Goal: Transaction & Acquisition: Purchase product/service

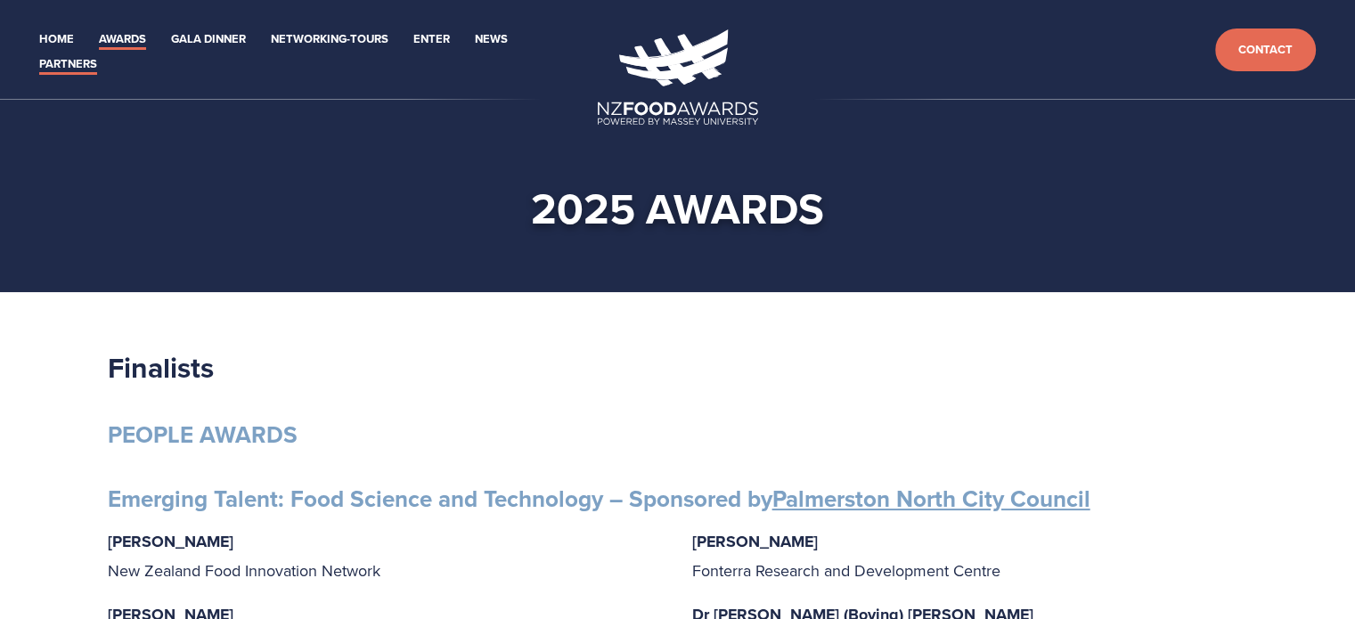
click at [69, 62] on link "Partners" at bounding box center [68, 64] width 58 height 20
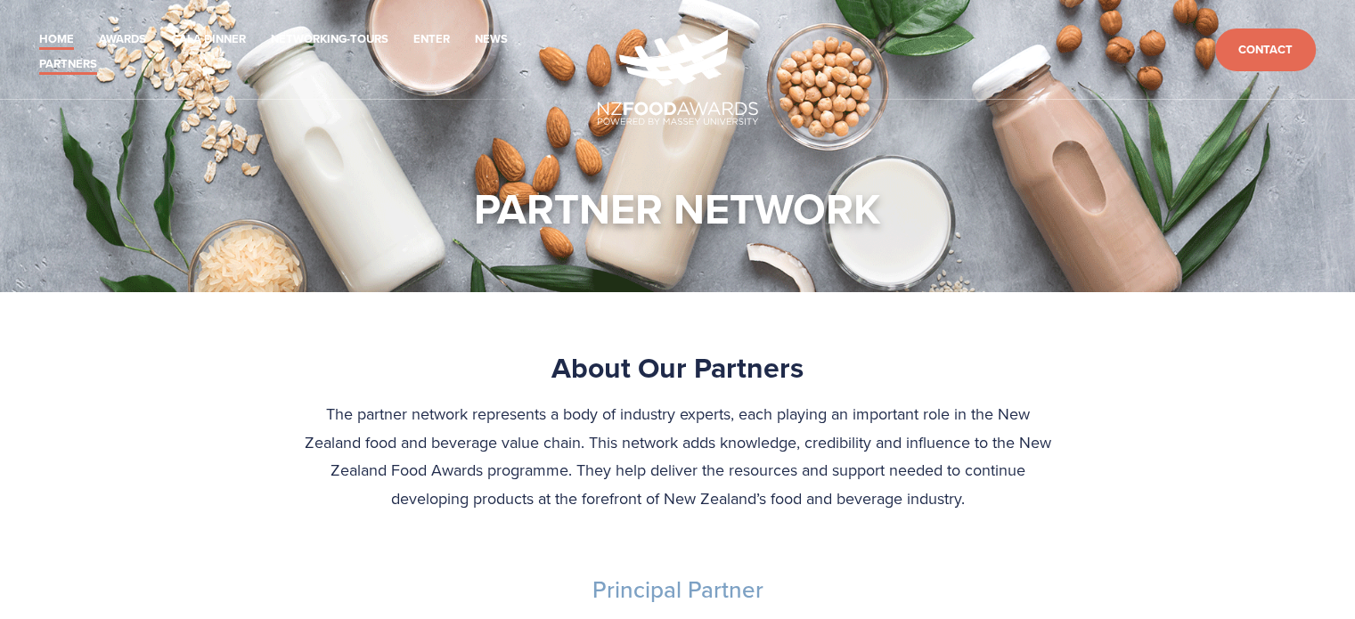
click at [57, 34] on link "Home" at bounding box center [56, 39] width 35 height 20
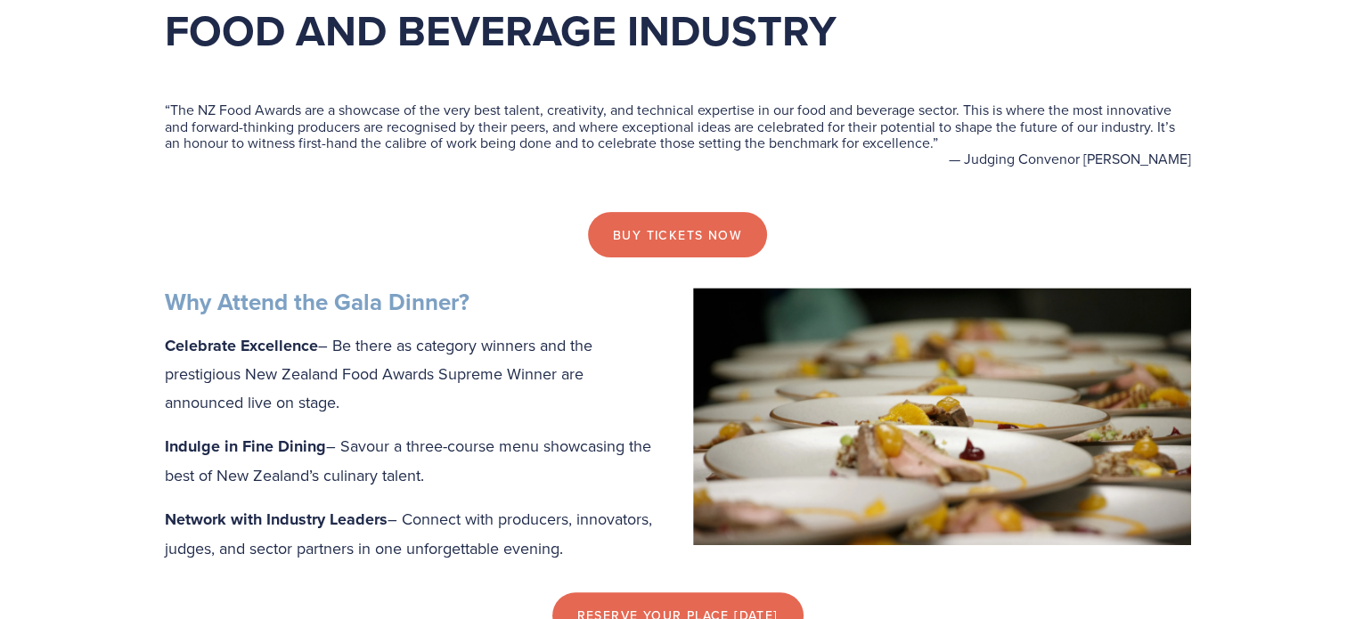
scroll to position [712, 0]
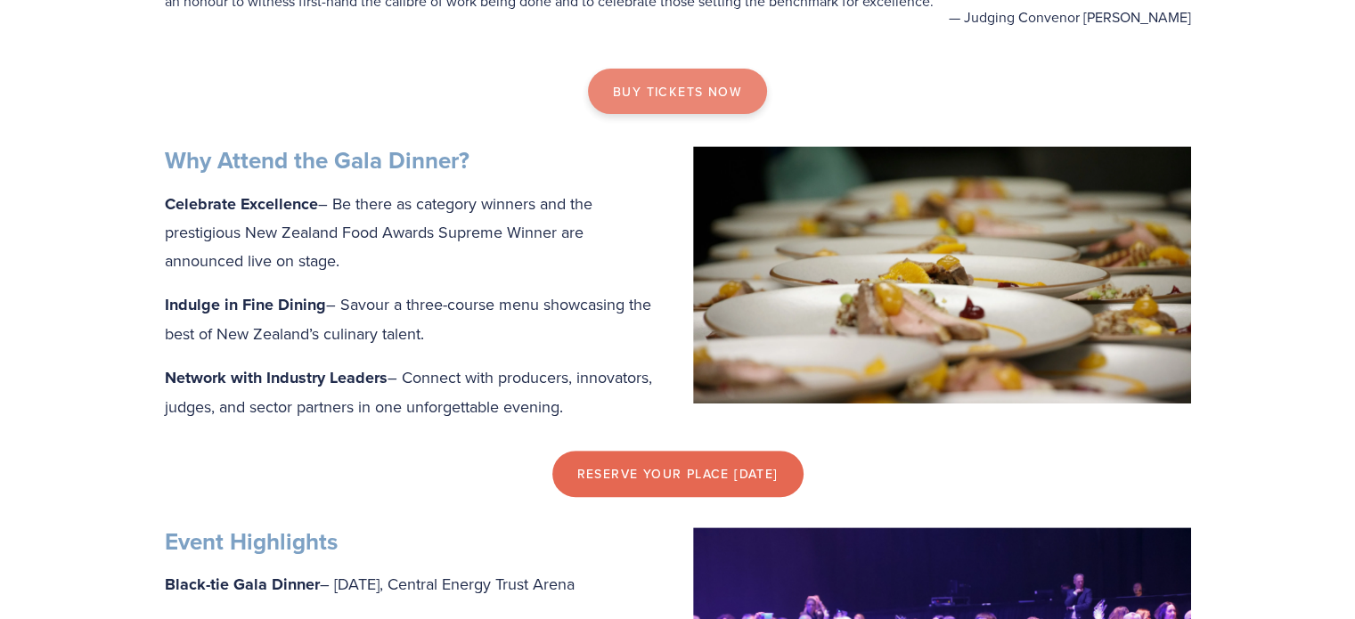
click at [679, 102] on link "Buy tickets now" at bounding box center [677, 92] width 179 height 46
